Goal: Task Accomplishment & Management: Manage account settings

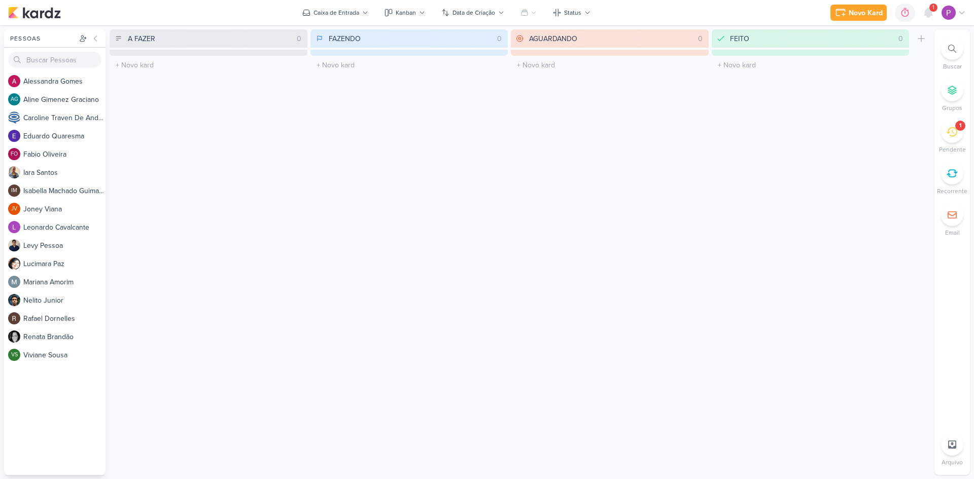
click at [929, 16] on icon at bounding box center [928, 12] width 8 height 9
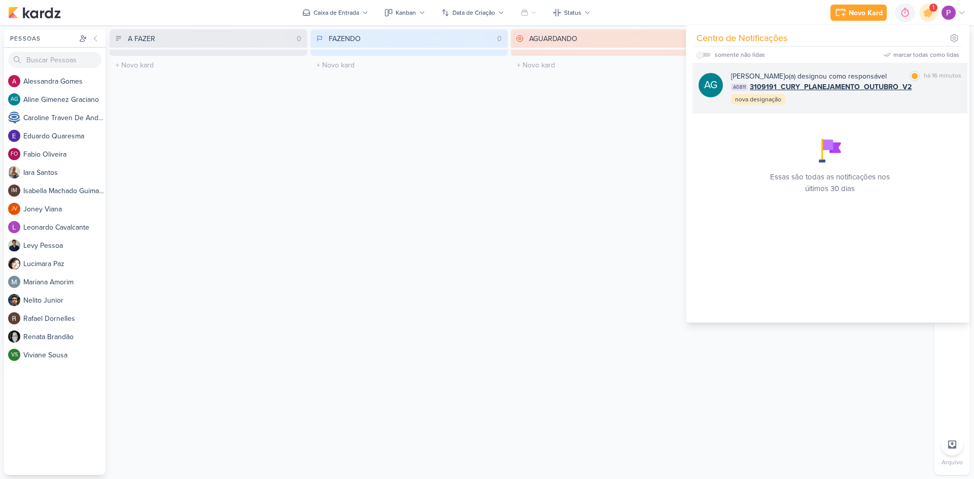
click at [857, 74] on div "[PERSON_NAME] o(a) designou como responsável" at bounding box center [809, 76] width 156 height 11
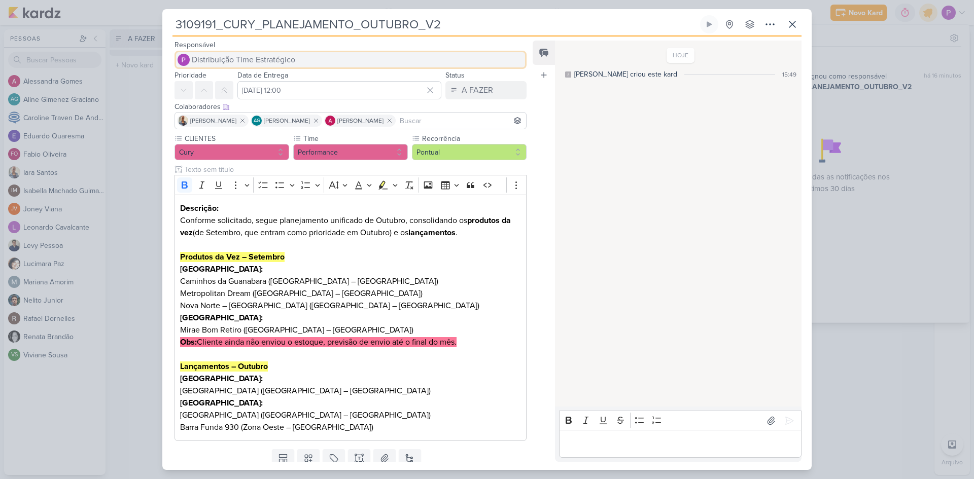
click at [240, 62] on span "Distribuição Time Estratégico" at bounding box center [243, 60] width 103 height 12
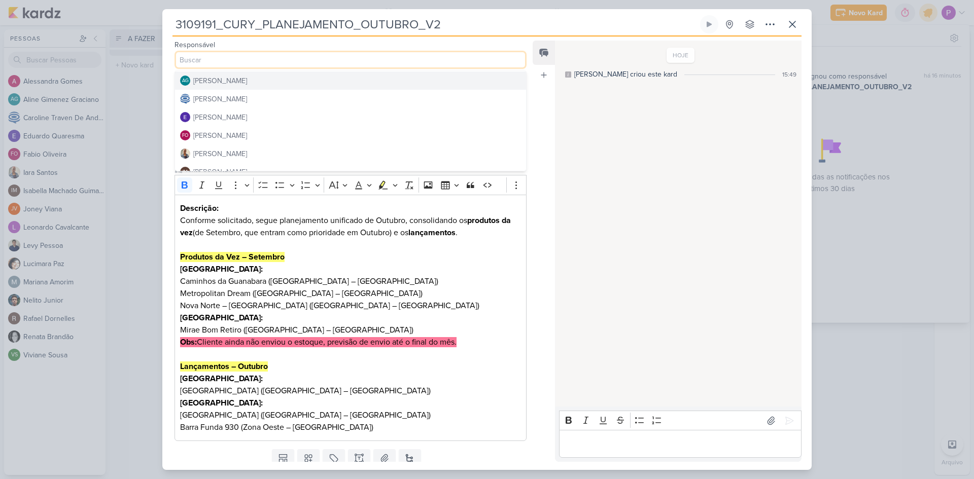
scroll to position [51, 0]
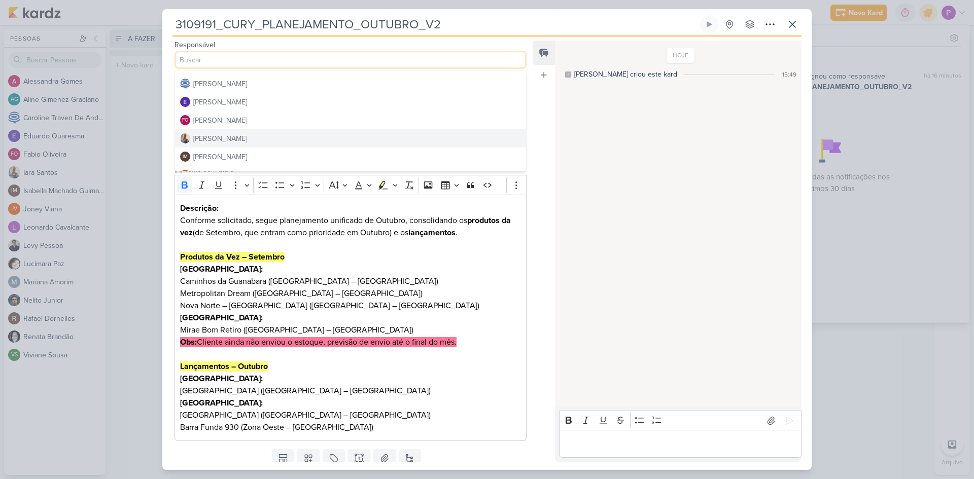
click at [233, 138] on button "[PERSON_NAME]" at bounding box center [350, 138] width 351 height 18
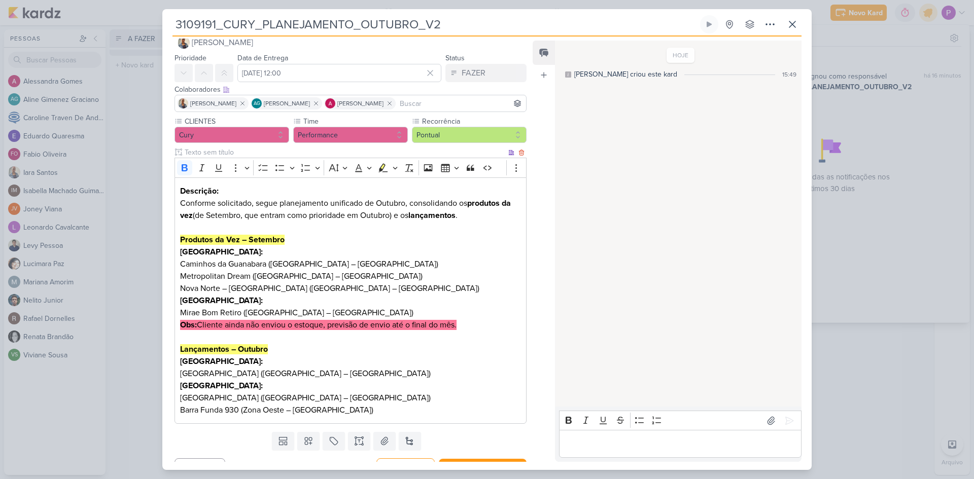
scroll to position [0, 0]
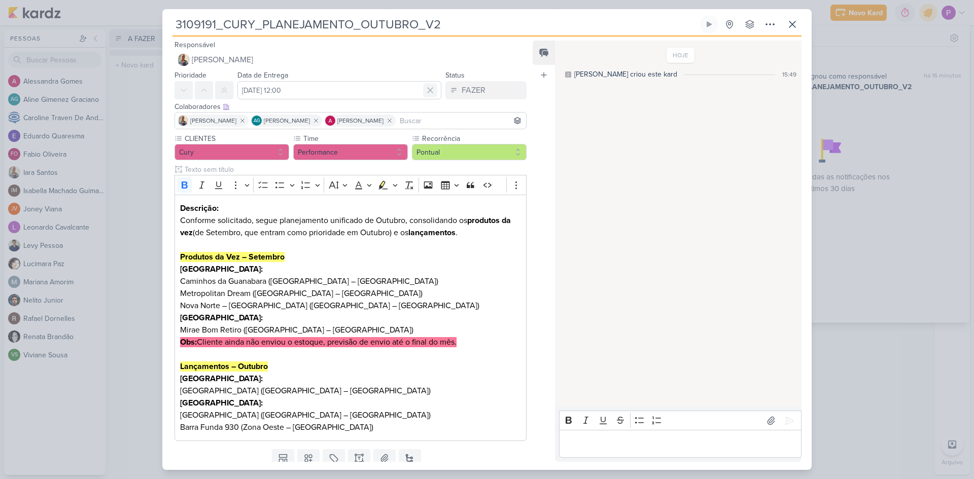
click at [432, 92] on div at bounding box center [430, 90] width 14 height 14
click at [343, 95] on input "text" at bounding box center [339, 90] width 204 height 18
click at [378, 187] on div "24" at bounding box center [380, 187] width 16 height 15
type input "24 de setembro de 2025 às 23:59"
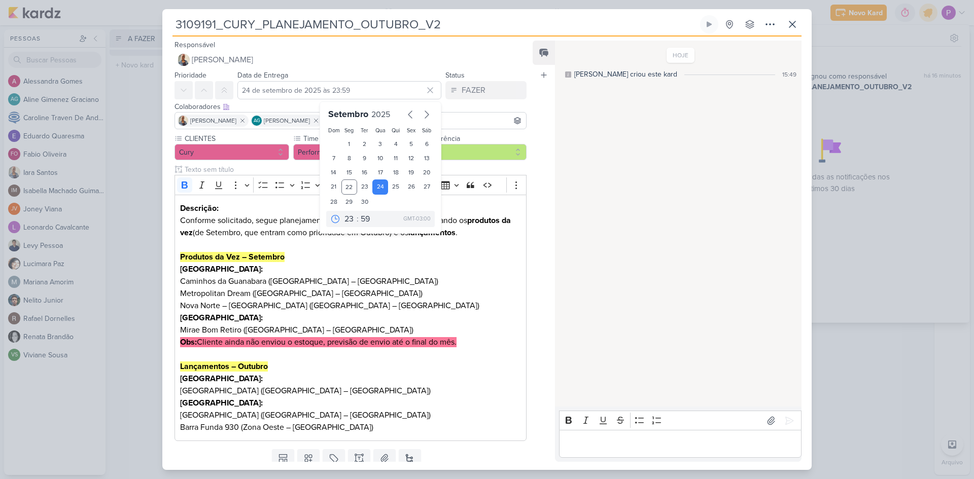
click at [541, 262] on div "Feed Atrelar email Solte o email para atrelar ao kard" at bounding box center [544, 251] width 22 height 421
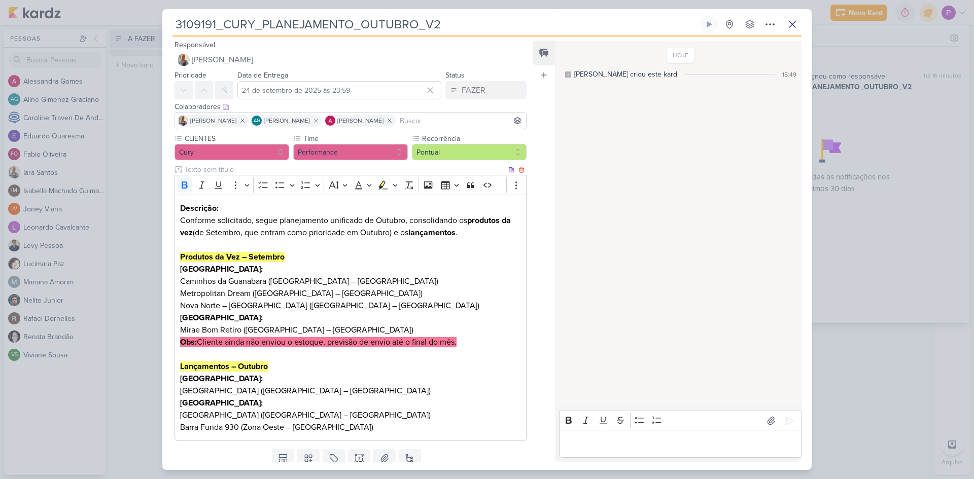
scroll to position [36, 0]
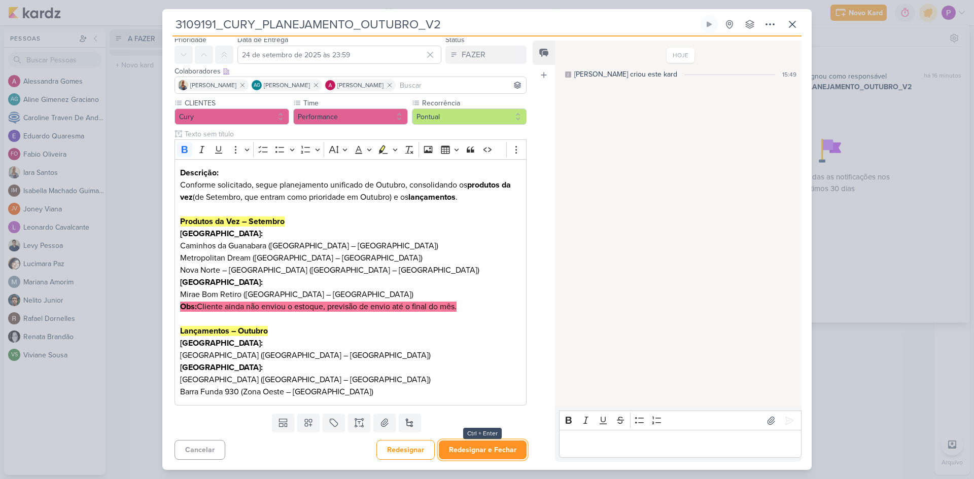
click at [471, 451] on button "Redesignar e Fechar" at bounding box center [483, 450] width 88 height 19
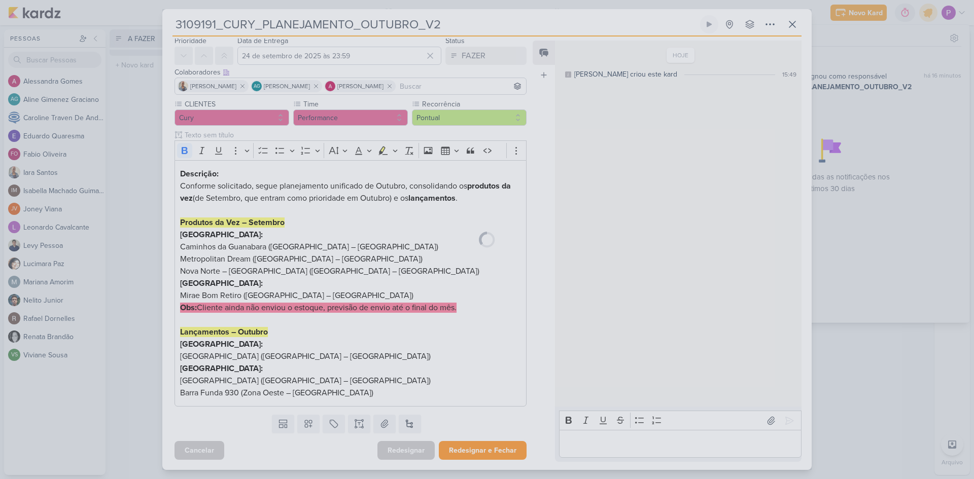
scroll to position [34, 0]
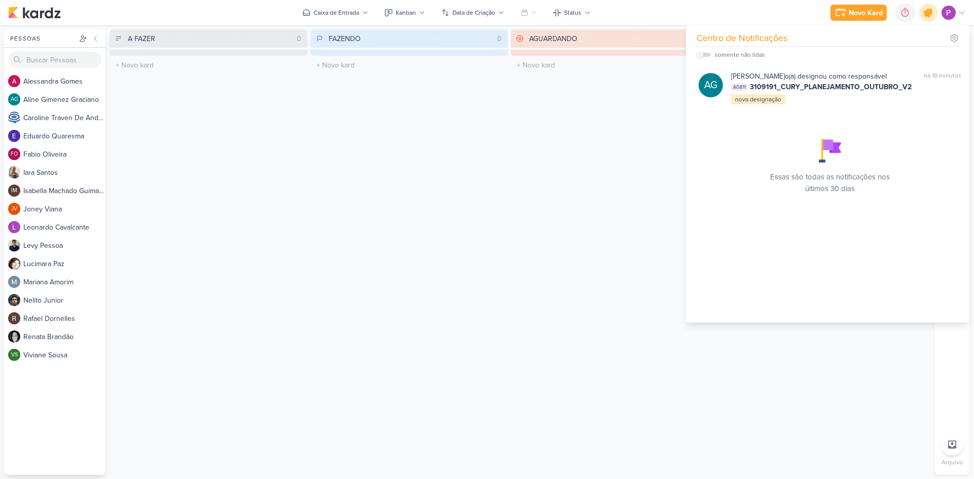
click at [927, 16] on icon at bounding box center [928, 13] width 12 height 12
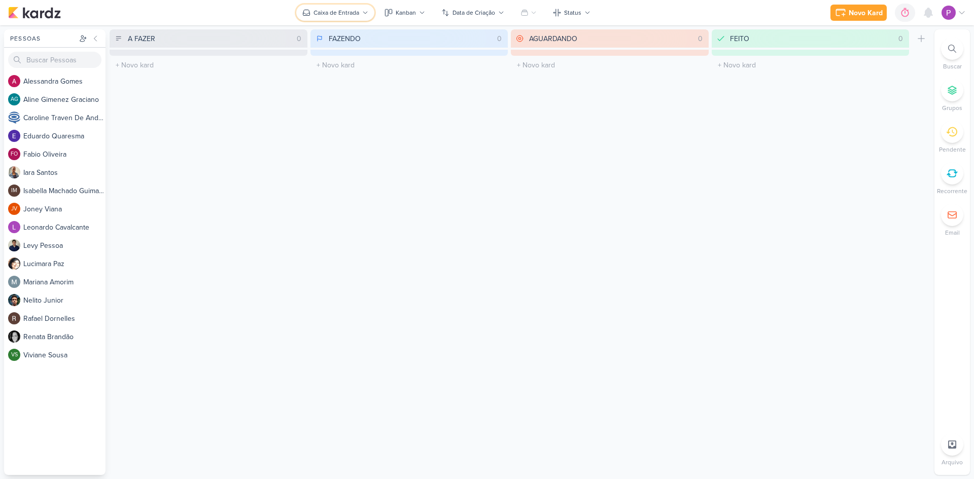
click at [333, 11] on div "Caixa de Entrada" at bounding box center [336, 12] width 46 height 9
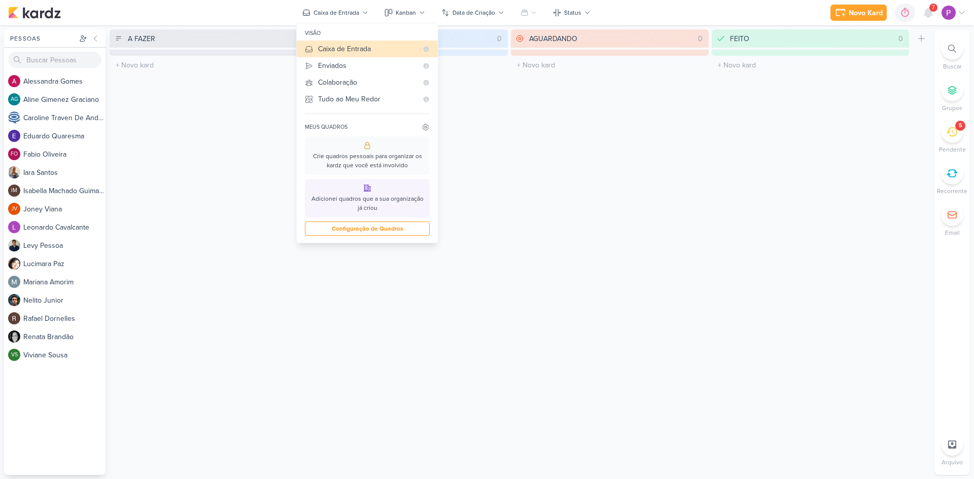
click at [654, 118] on div "AGUARDANDO 0 Mover Para Esquerda Mover Para Direita [GEOGRAPHIC_DATA] O título …" at bounding box center [610, 252] width 198 height 446
